Goal: Find contact information: Obtain details needed to contact an individual or organization

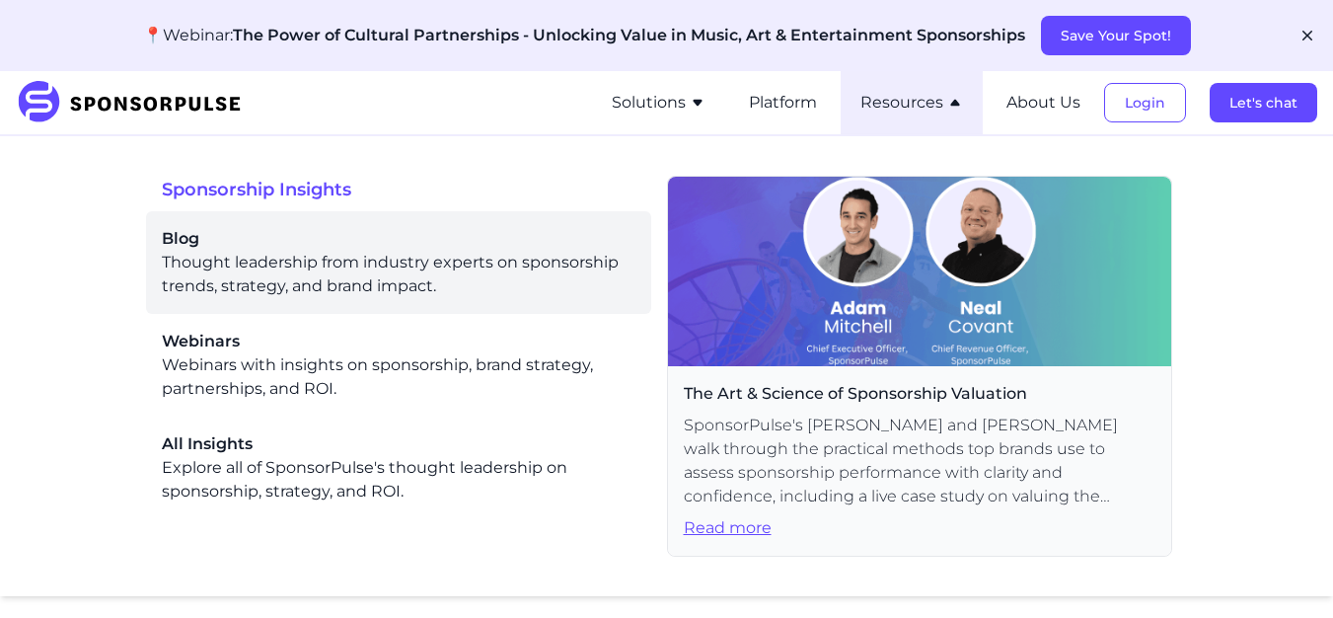
click at [250, 275] on div "Blog Thought leadership from industry experts on sponsorship trends, strategy, …" at bounding box center [398, 262] width 473 height 71
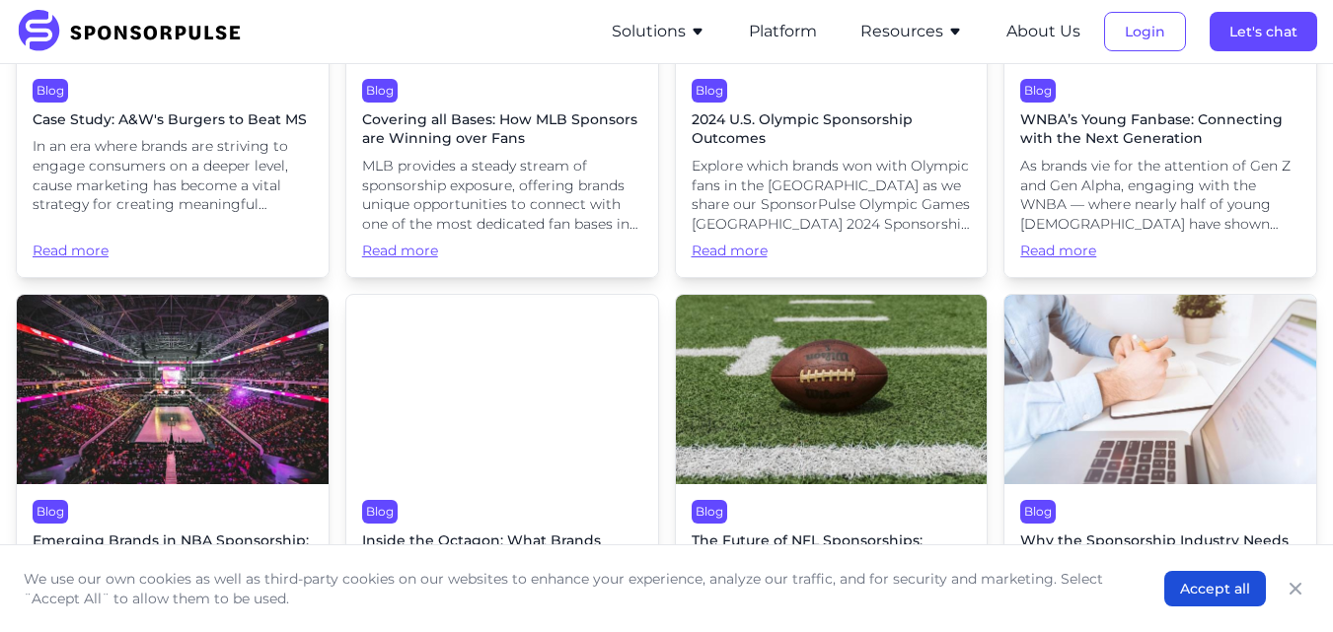
scroll to position [4751, 0]
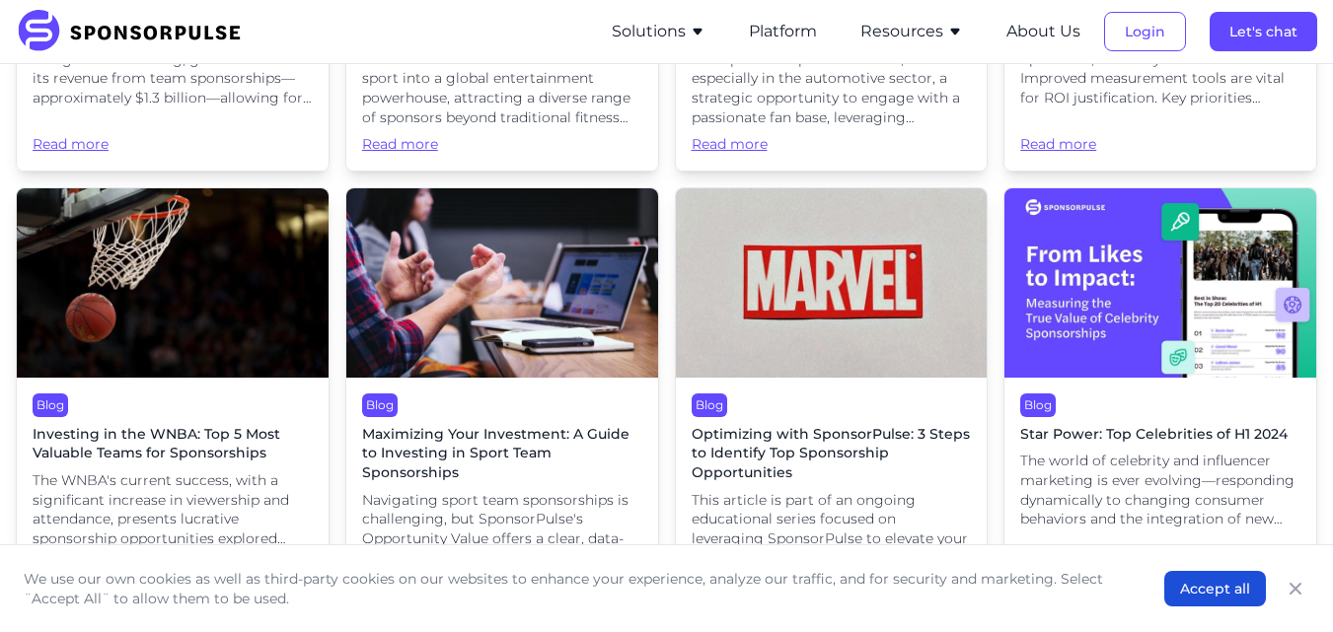
click at [502, 425] on span "Maximizing Your Investment: A Guide to Investing in Sport Team Sponsorships" at bounding box center [502, 454] width 280 height 58
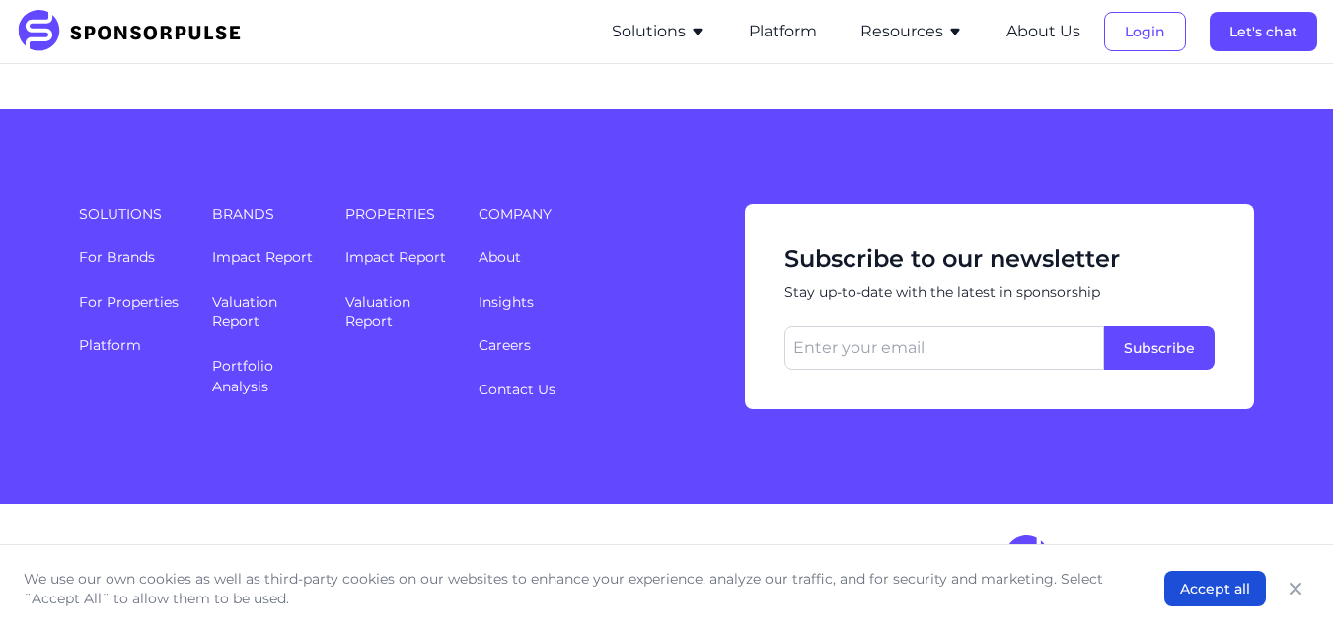
scroll to position [211, 0]
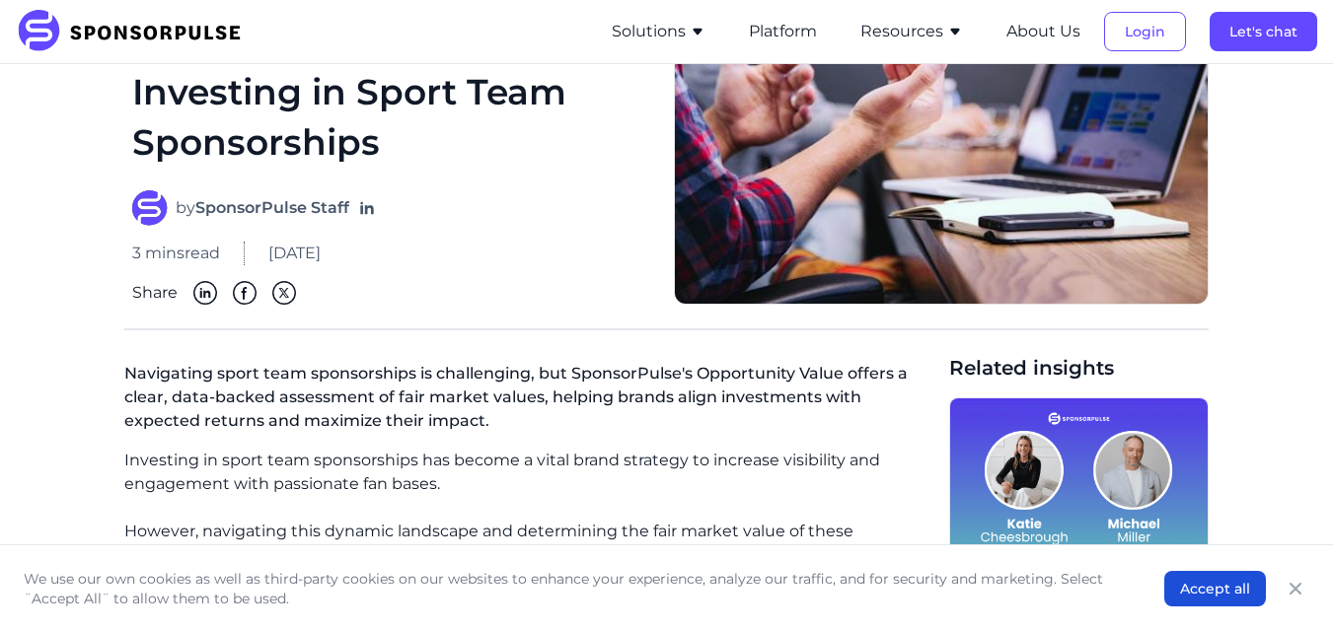
click at [523, 386] on p "Navigating sport team sponsorships is challenging, but SponsorPulse's Opportuni…" at bounding box center [528, 401] width 809 height 95
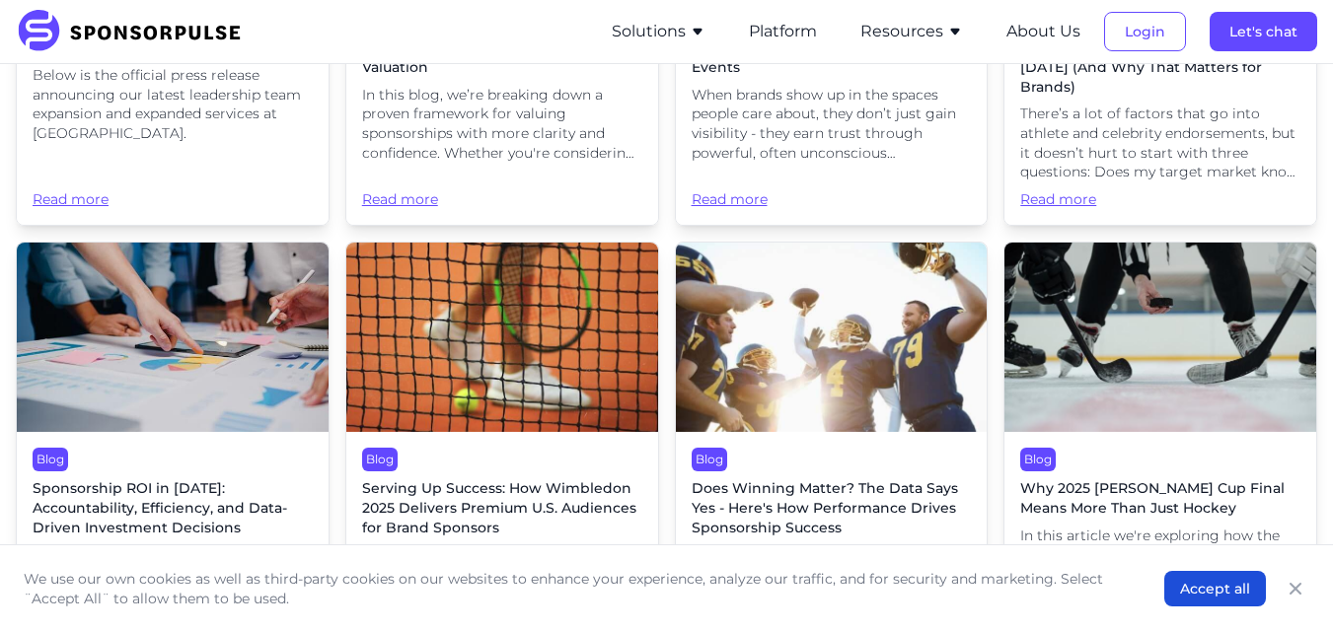
scroll to position [911, 0]
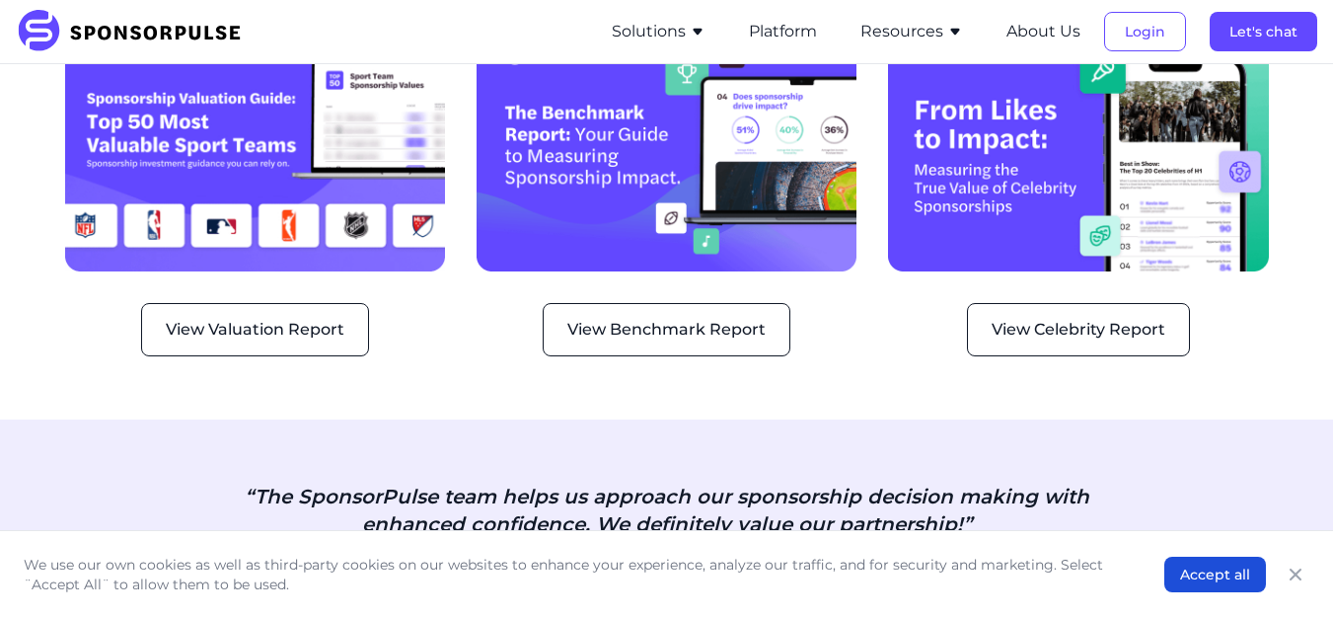
scroll to position [5416, 0]
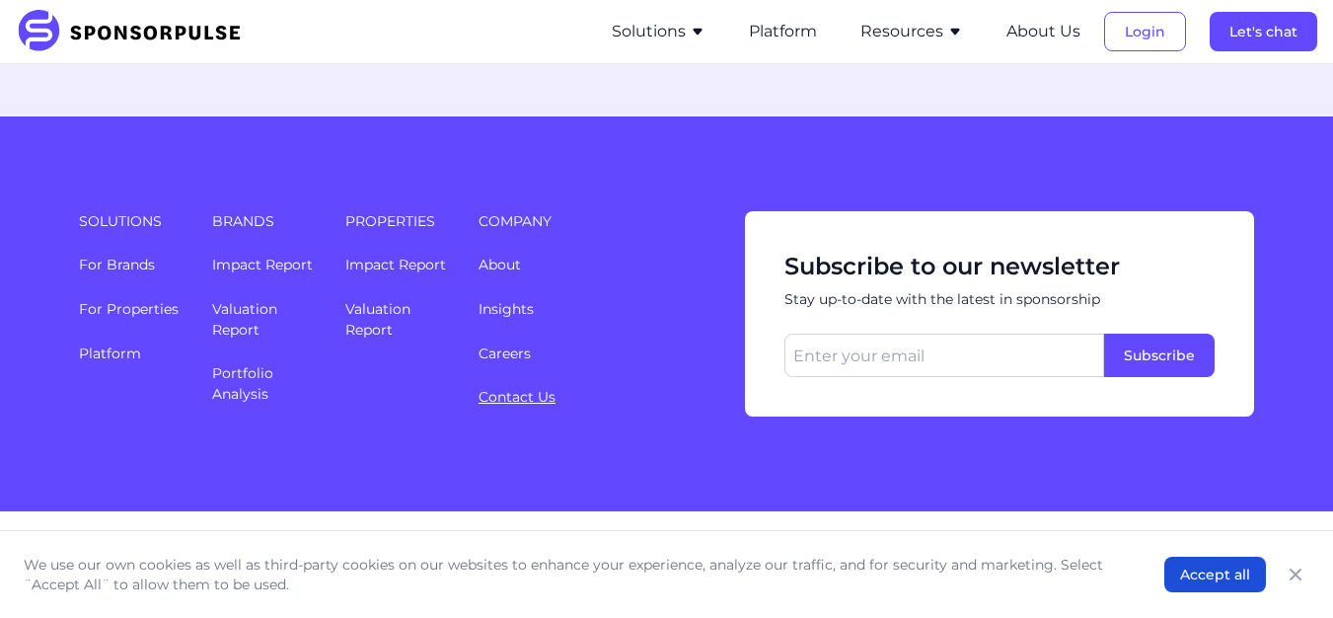
click at [528, 388] on link "Contact Us" at bounding box center [516, 397] width 77 height 18
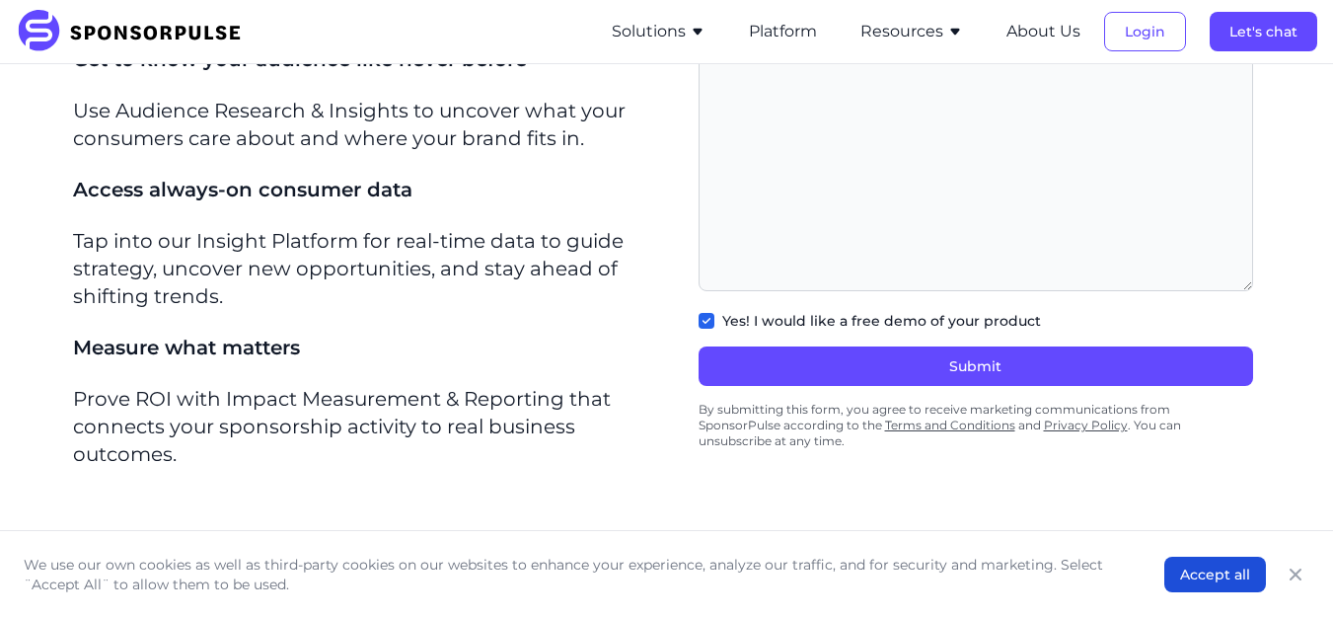
scroll to position [1036, 0]
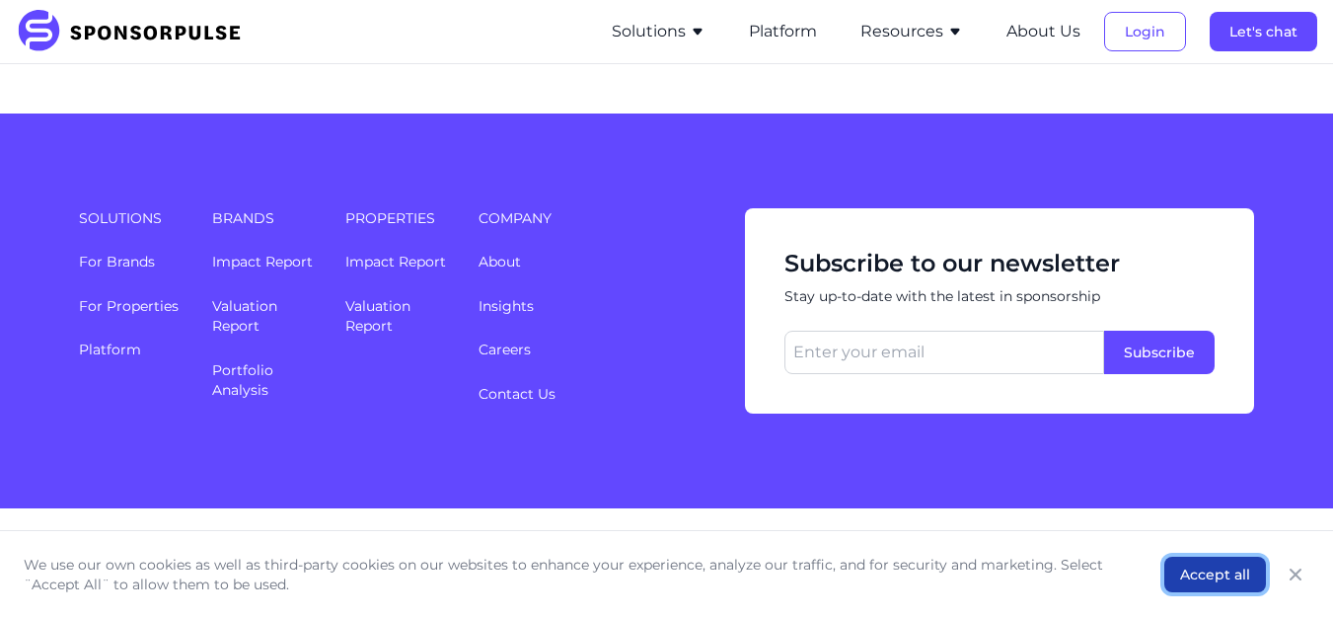
click at [1208, 576] on button "Accept all" at bounding box center [1215, 574] width 102 height 36
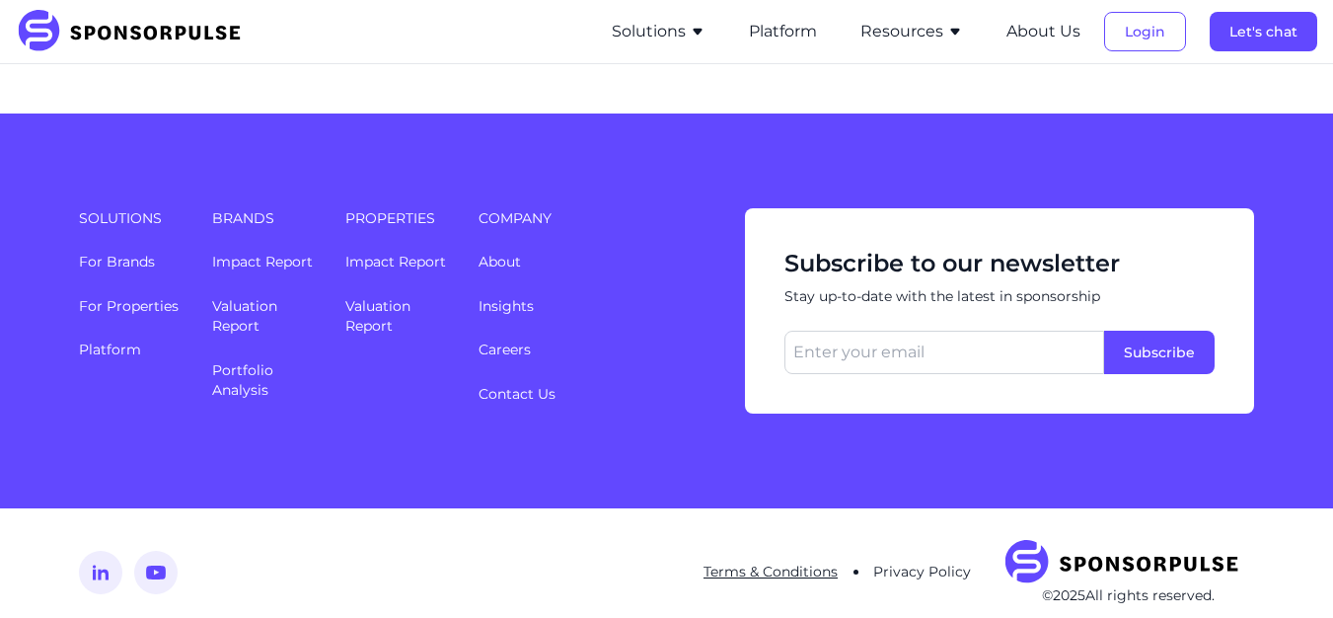
click at [788, 562] on link "Terms & Conditions" at bounding box center [770, 571] width 134 height 18
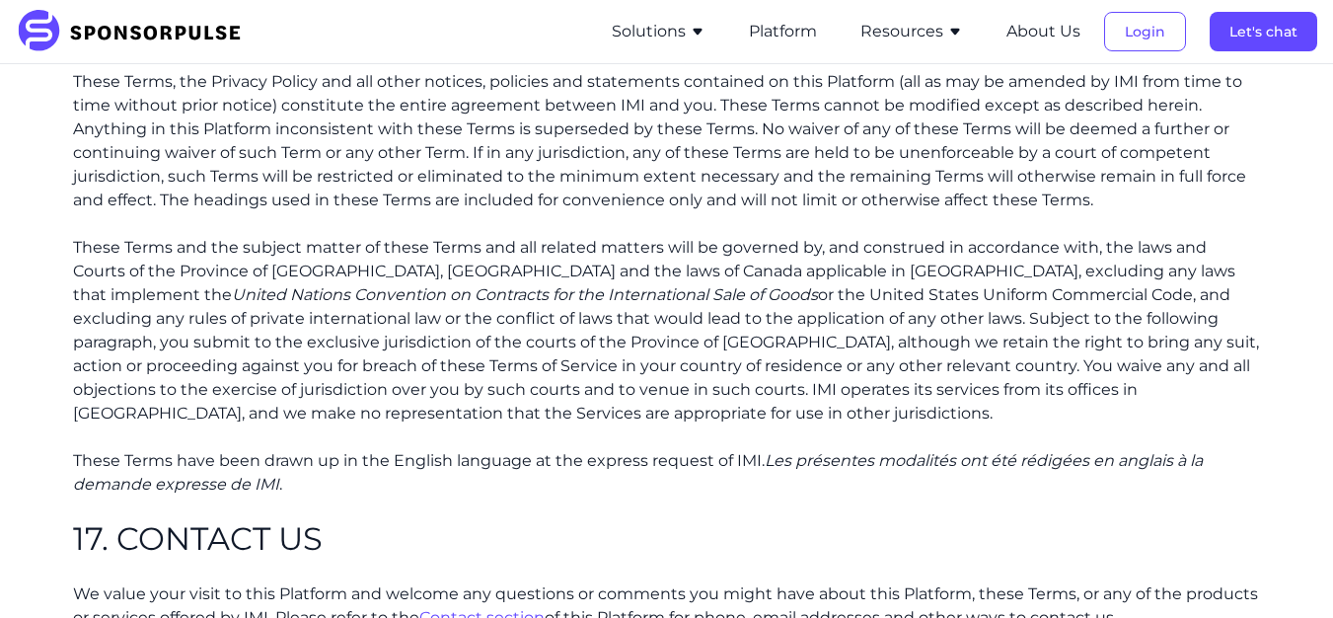
scroll to position [6192, 0]
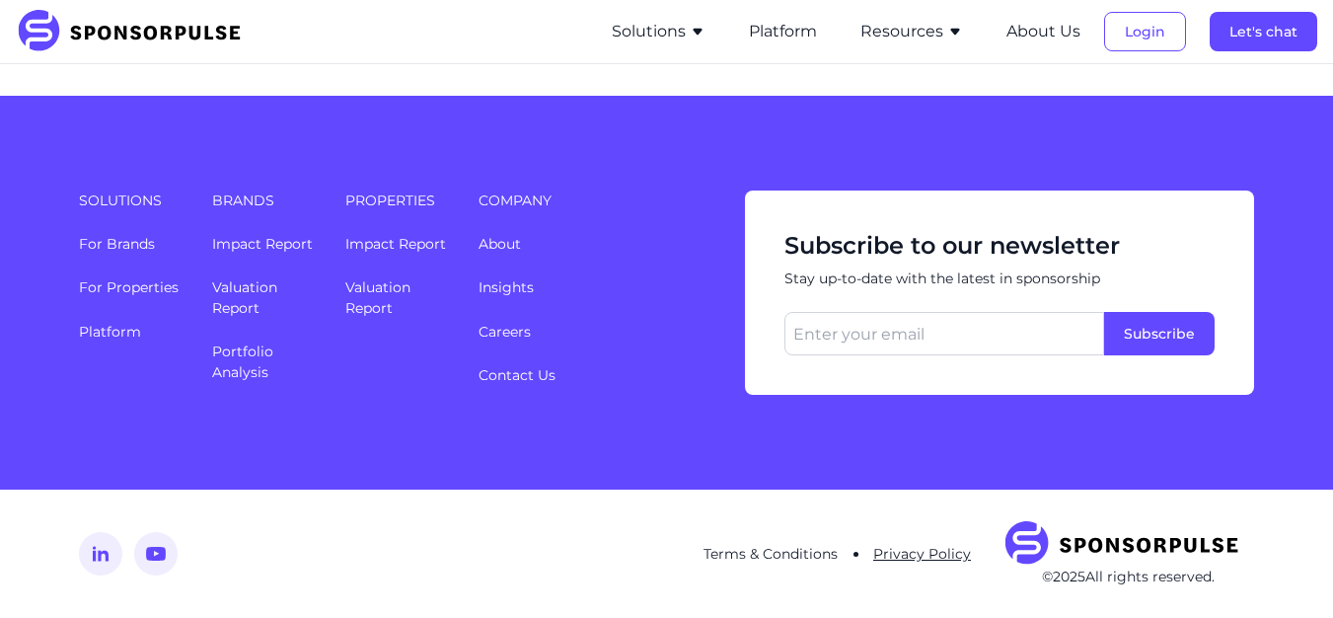
click at [919, 553] on link "Privacy Policy" at bounding box center [922, 554] width 98 height 18
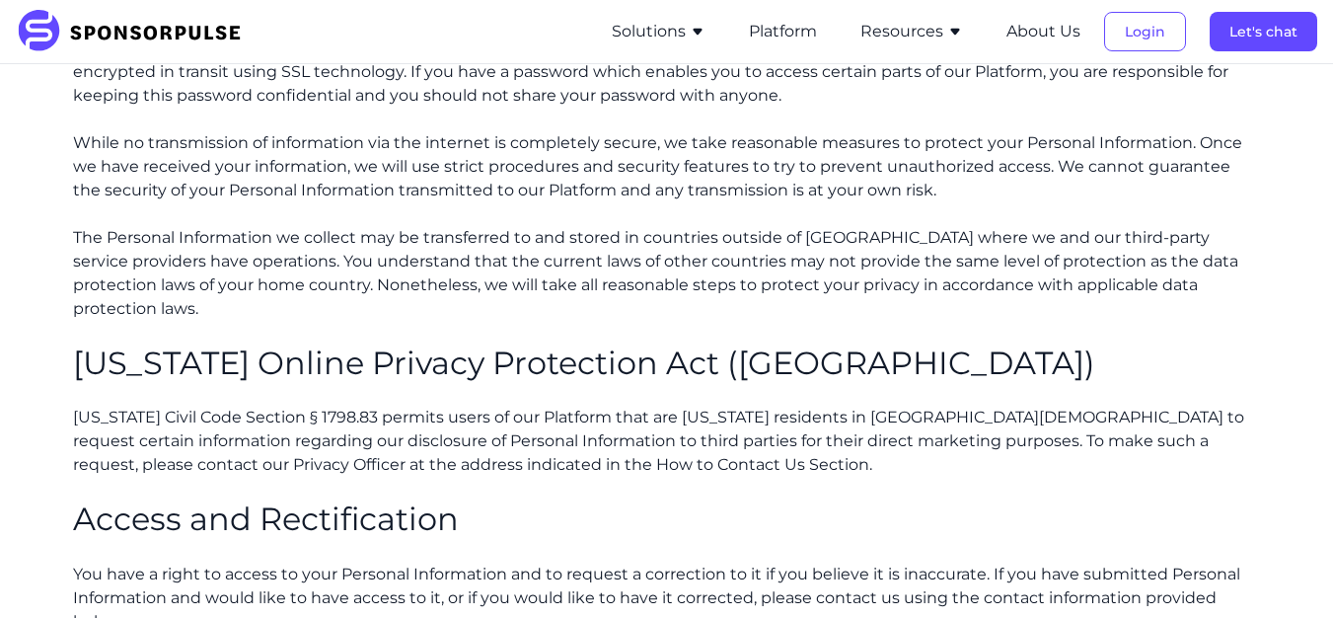
scroll to position [3626, 0]
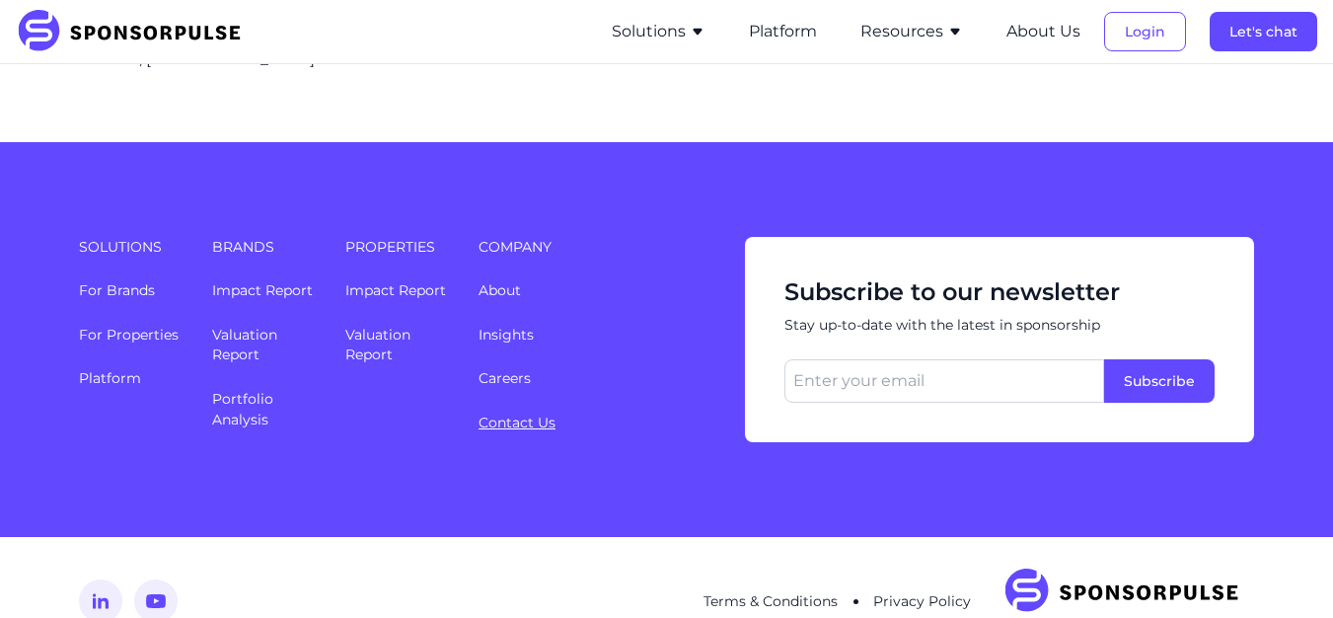
click at [512, 413] on link "Contact Us" at bounding box center [516, 422] width 77 height 18
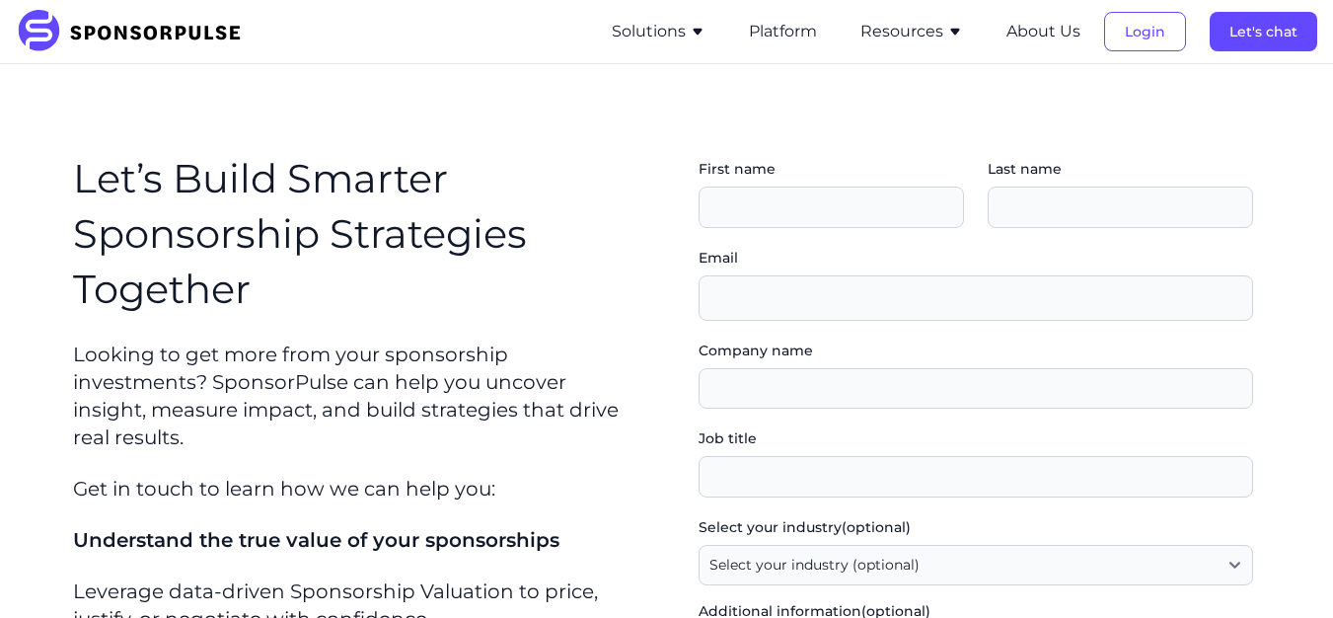
scroll to position [395, 0]
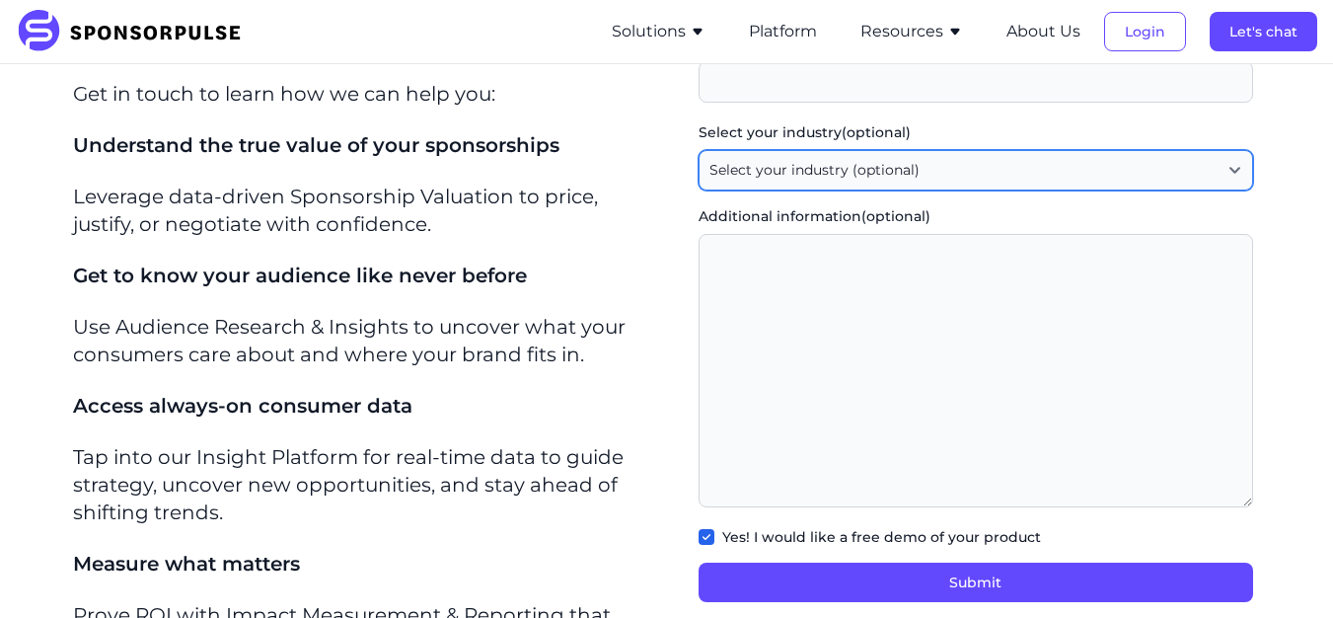
click at [1224, 179] on select "Select your industry (optional) Agency / Consultant Automotive / Transportation…" at bounding box center [975, 170] width 554 height 41
click at [1228, 172] on select "Select your industry (optional) Agency / Consultant Automotive / Transportation…" at bounding box center [975, 170] width 554 height 41
